Goal: Information Seeking & Learning: Learn about a topic

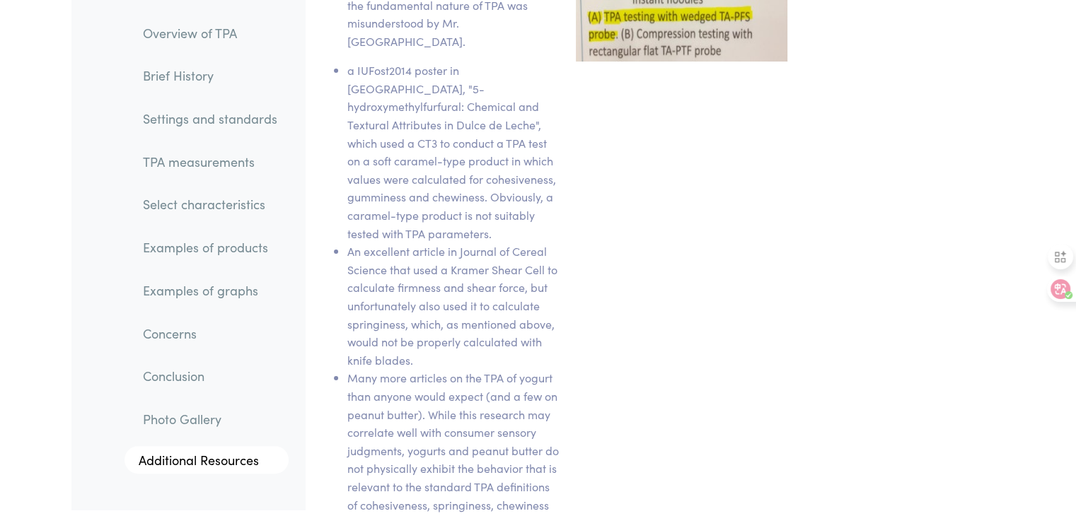
scroll to position [11687, 0]
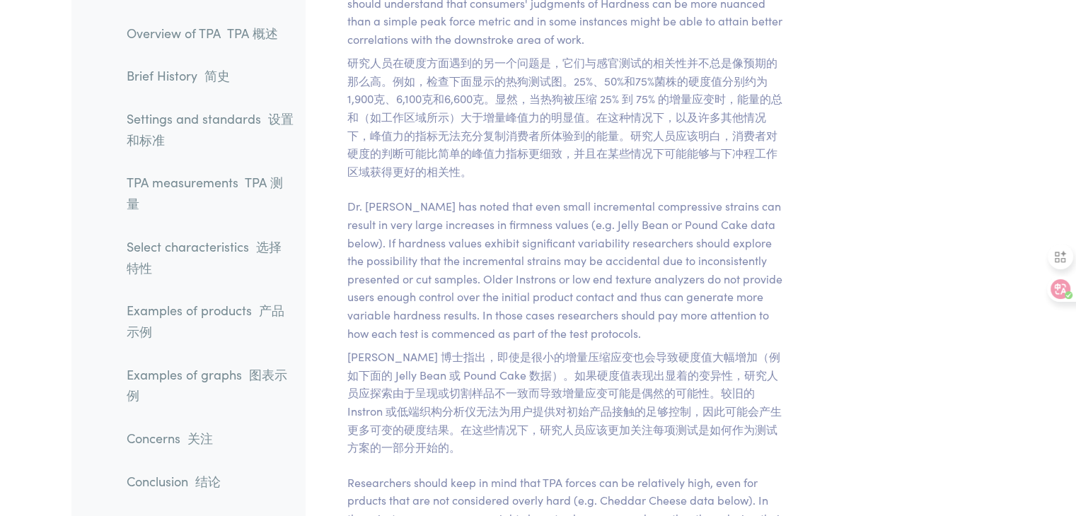
drag, startPoint x: 1050, startPoint y: 208, endPoint x: 846, endPoint y: 78, distance: 242.3
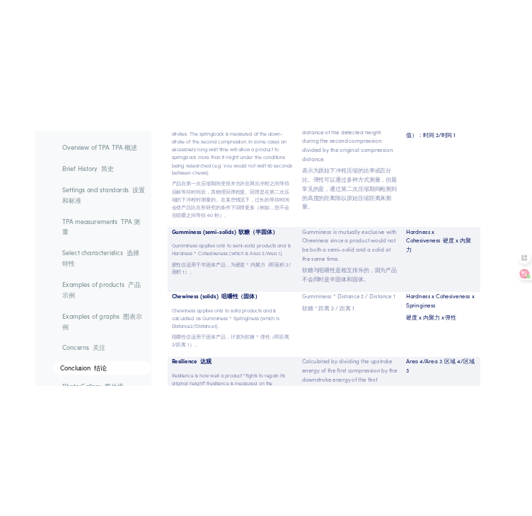
scroll to position [15265, 0]
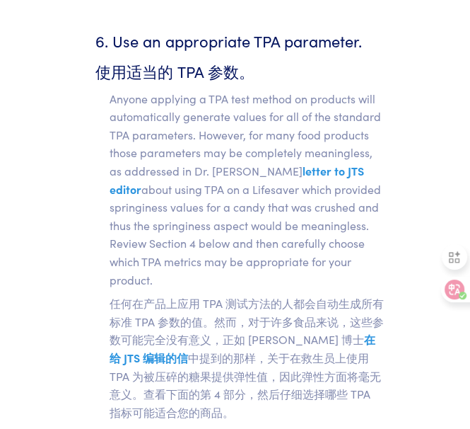
drag, startPoint x: 204, startPoint y: 226, endPoint x: 215, endPoint y: 199, distance: 29.8
click at [204, 294] on font "任何在产品上应用 TPA 测试方法的人都会自动生成所有标准 TPA 参数的值。然而，对于许多食品来说，这些参数可能完全没有意义，正如 [PERSON_NAME…" at bounding box center [247, 356] width 274 height 124
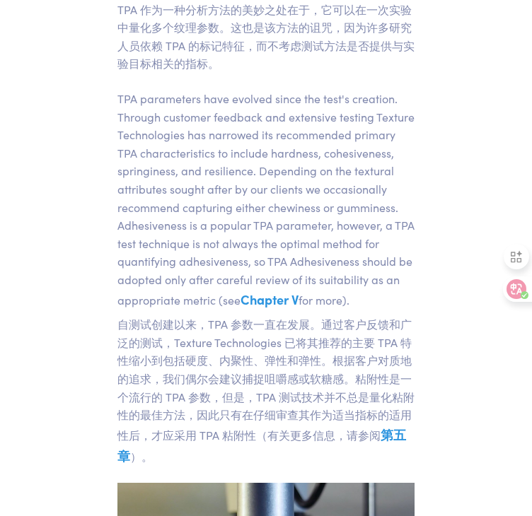
scroll to position [0, 0]
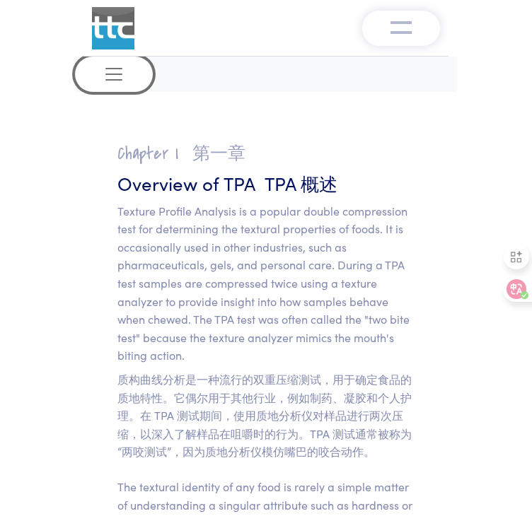
click at [108, 77] on span "Toggle navigation" at bounding box center [113, 74] width 21 height 21
click at [120, 80] on span "Toggle navigation" at bounding box center [113, 74] width 21 height 21
click at [407, 16] on button "Toggle navigation" at bounding box center [401, 28] width 78 height 35
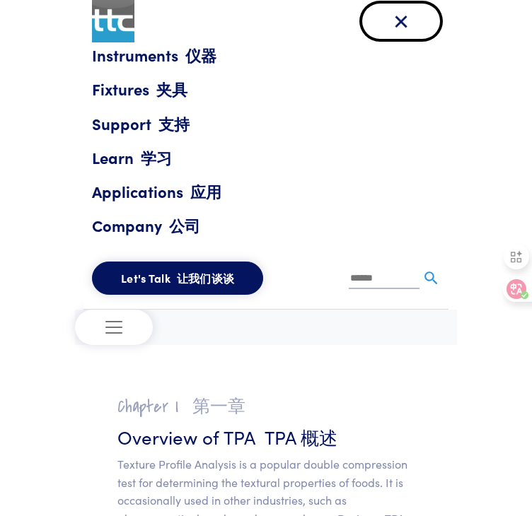
drag, startPoint x: 408, startPoint y: 32, endPoint x: 408, endPoint y: 50, distance: 18.4
click at [408, 33] on button "Toggle navigation" at bounding box center [401, 21] width 78 height 35
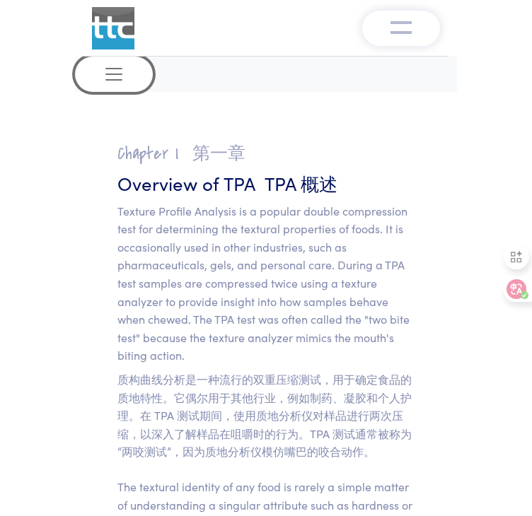
click at [129, 88] on button "Toggle navigation" at bounding box center [114, 74] width 78 height 35
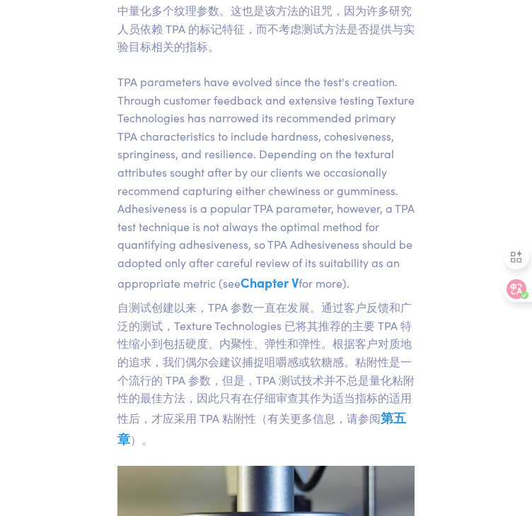
click at [331, 92] on p "TPA parameters have evolved since the test's creation. Through customer feedbac…" at bounding box center [265, 264] width 297 height 382
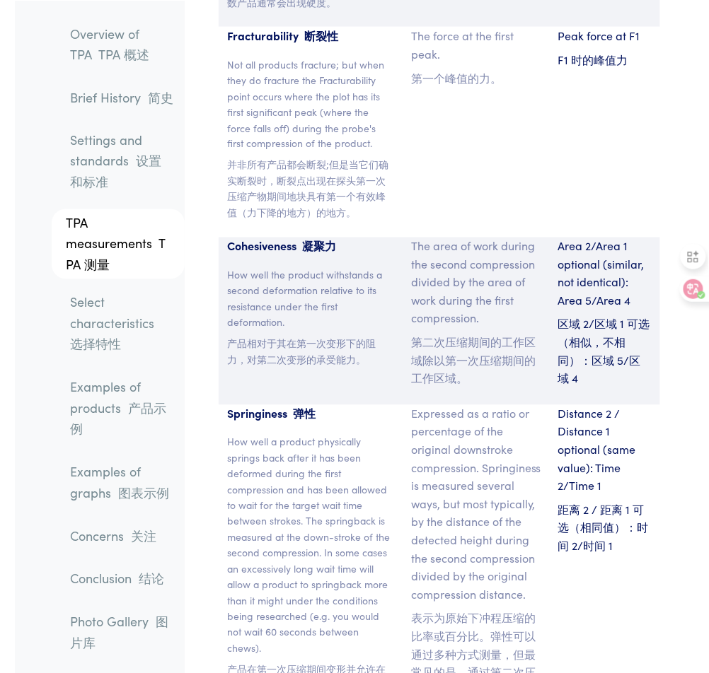
scroll to position [19755, 0]
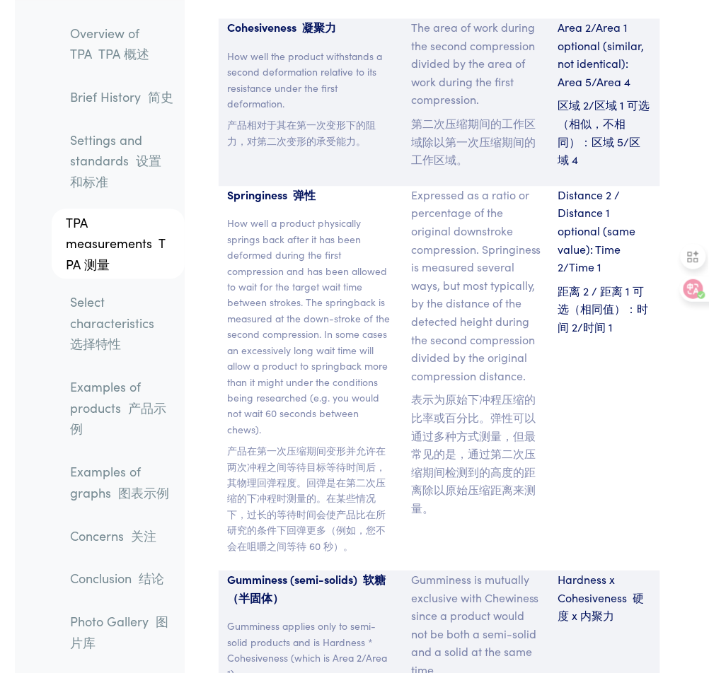
click at [98, 322] on link "Select characteristics 选择特性" at bounding box center [122, 323] width 126 height 74
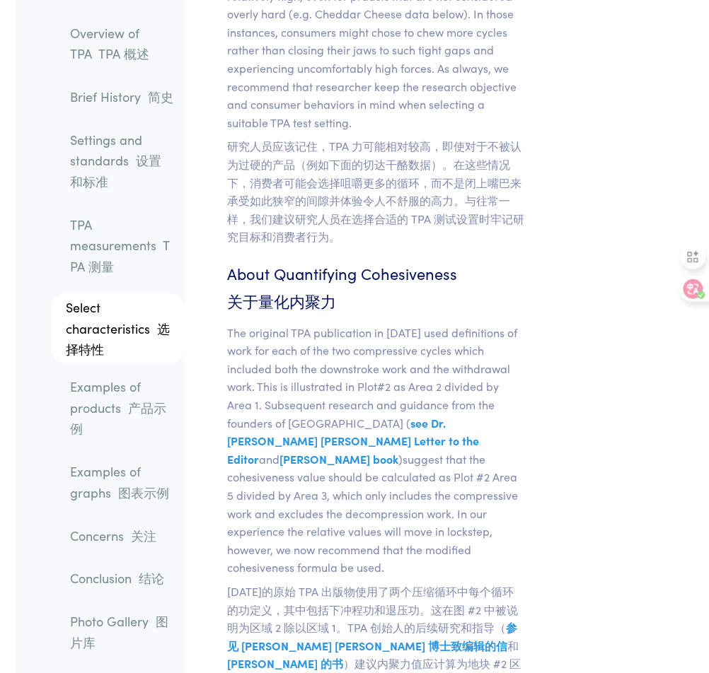
scroll to position [23989, 0]
